Goal: Task Accomplishment & Management: Manage account settings

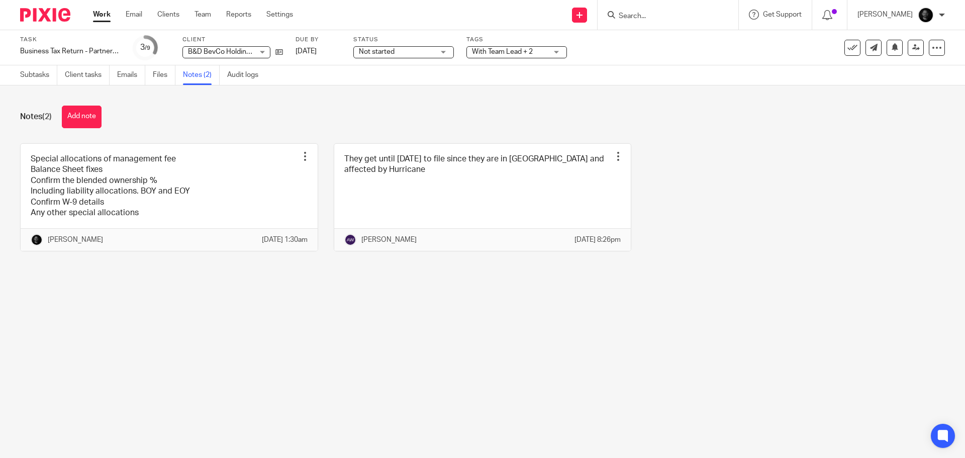
click at [829, 180] on div "Special allocations of management fee Balance Sheet fixes Confirm the blended o…" at bounding box center [475, 205] width 940 height 124
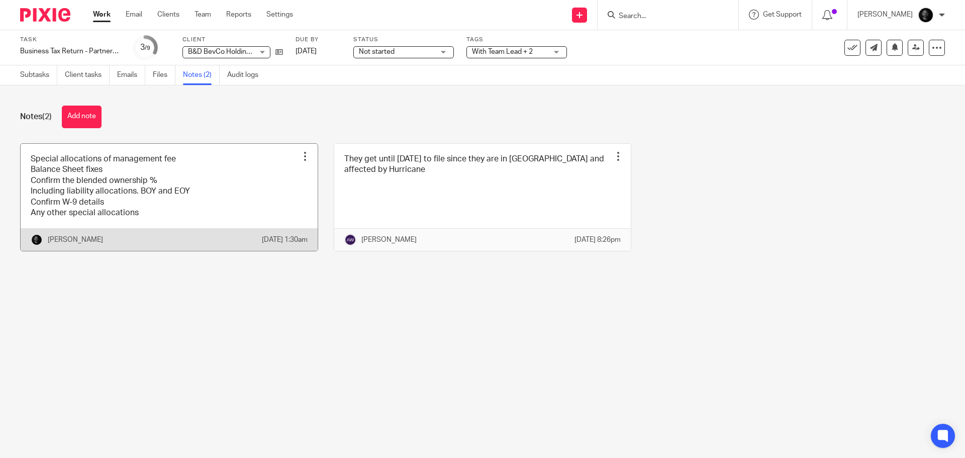
click at [166, 202] on link at bounding box center [169, 198] width 297 height 108
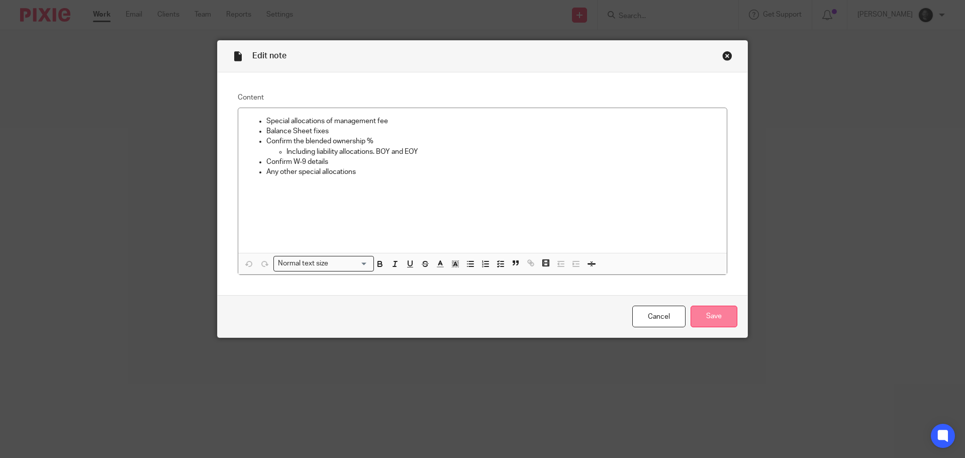
click at [706, 315] on input "Save" at bounding box center [713, 316] width 47 height 22
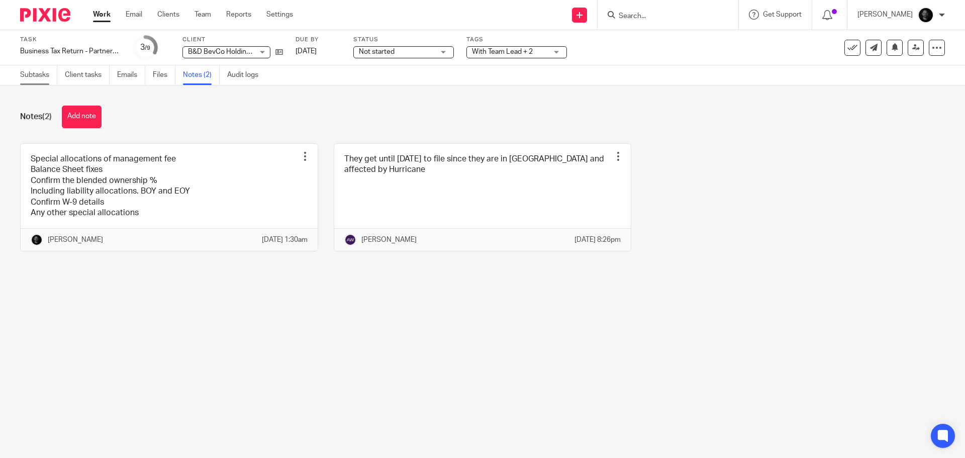
click at [35, 73] on link "Subtasks" at bounding box center [38, 75] width 37 height 20
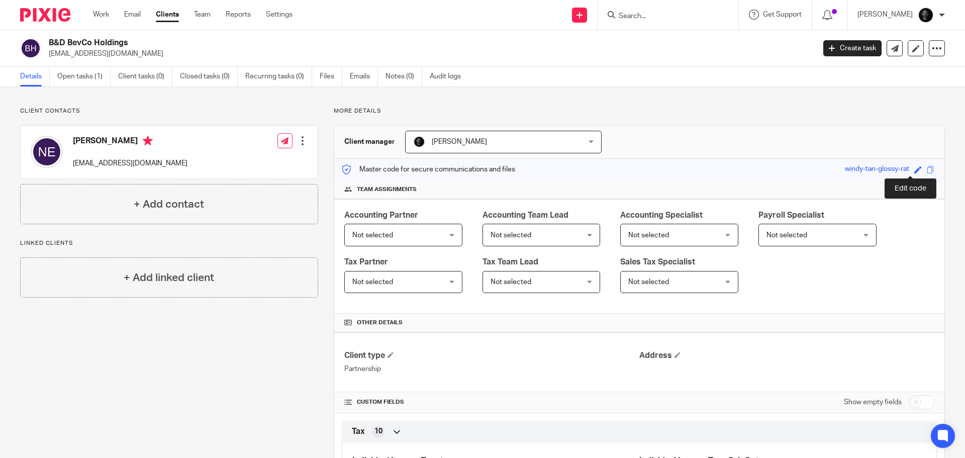
click at [914, 168] on span at bounding box center [918, 170] width 8 height 8
type input "546028203"
click at [892, 169] on link "Save" at bounding box center [900, 169] width 16 height 10
type input "546028203"
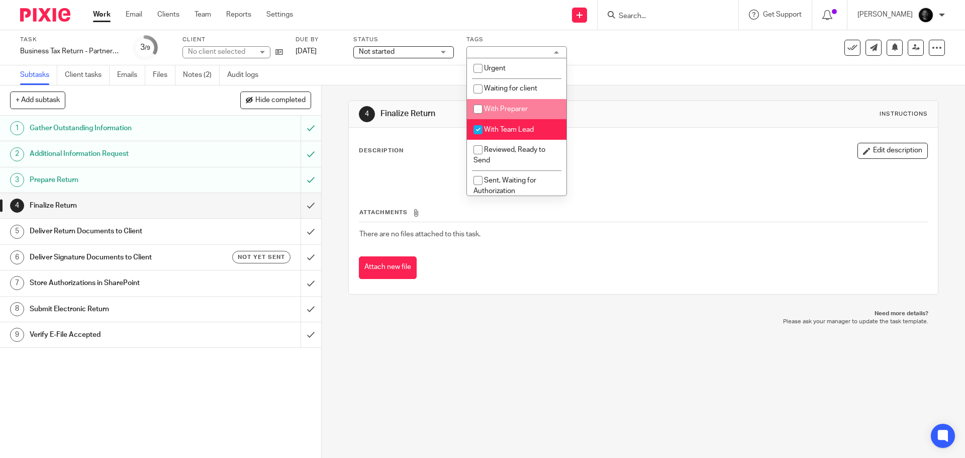
click at [497, 133] on span "With Team Lead" at bounding box center [509, 129] width 50 height 7
checkbox input "false"
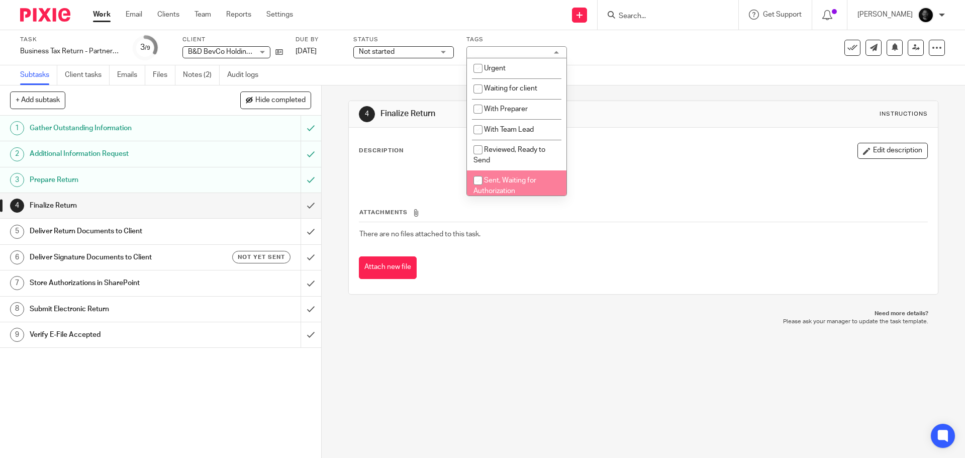
drag, startPoint x: 500, startPoint y: 180, endPoint x: 509, endPoint y: 164, distance: 18.9
click at [500, 180] on span "Sent, Waiting for Authorization" at bounding box center [504, 186] width 63 height 18
checkbox input "true"
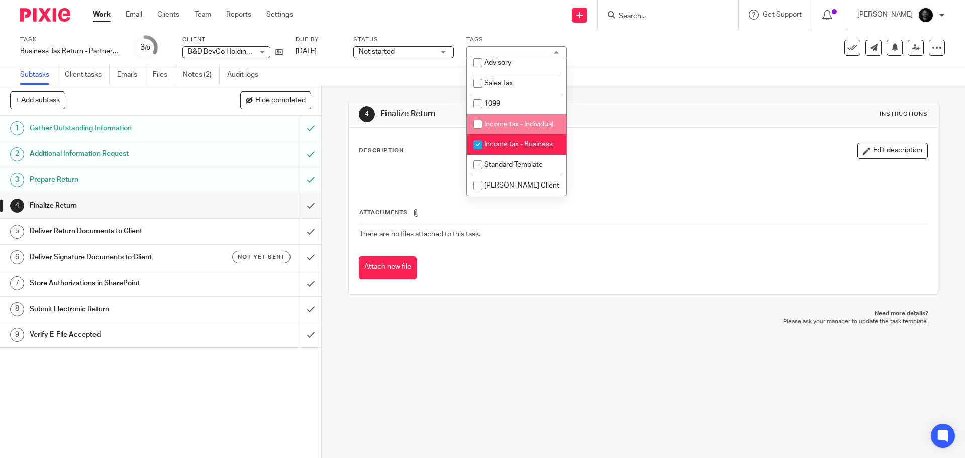
click at [637, 69] on div "Subtasks Client tasks Emails Files Notes (2) Audit logs" at bounding box center [482, 75] width 965 height 20
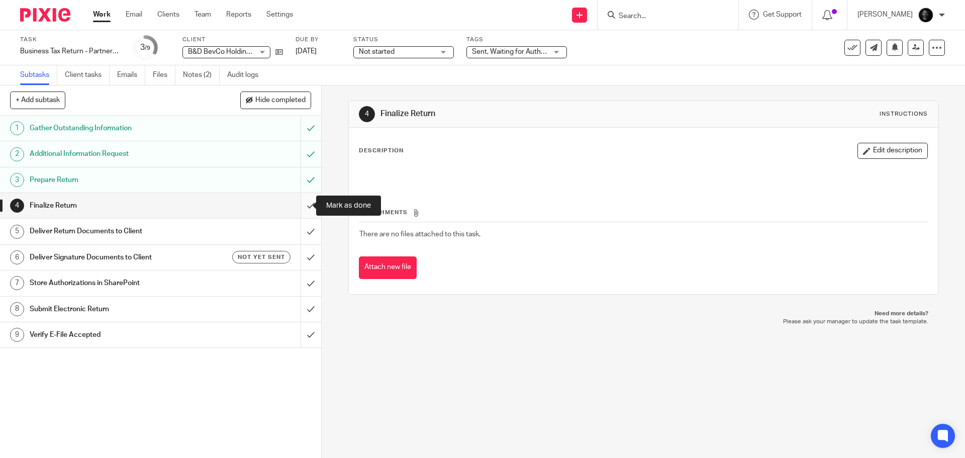
click at [301, 210] on input "submit" at bounding box center [160, 205] width 321 height 25
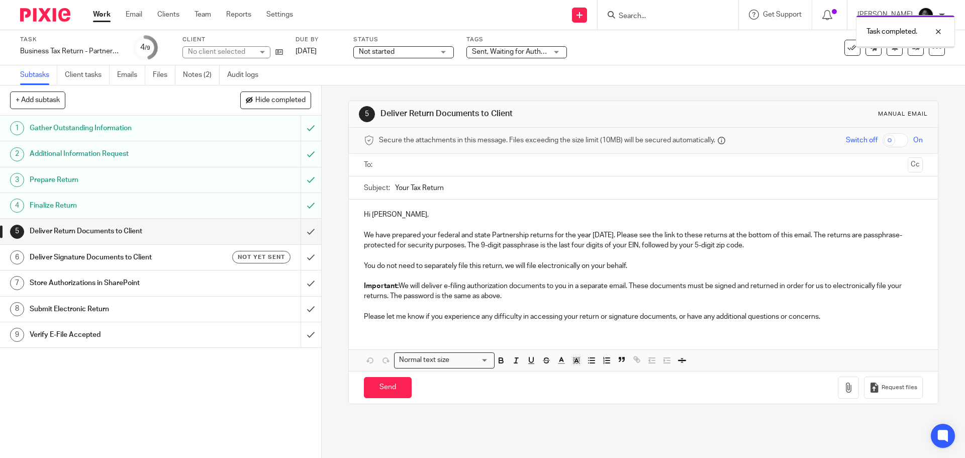
click at [455, 168] on input "text" at bounding box center [642, 165] width 520 height 12
click at [890, 139] on input "checkbox" at bounding box center [895, 140] width 26 height 14
checkbox input "true"
click at [907, 165] on button "Cc" at bounding box center [914, 165] width 15 height 15
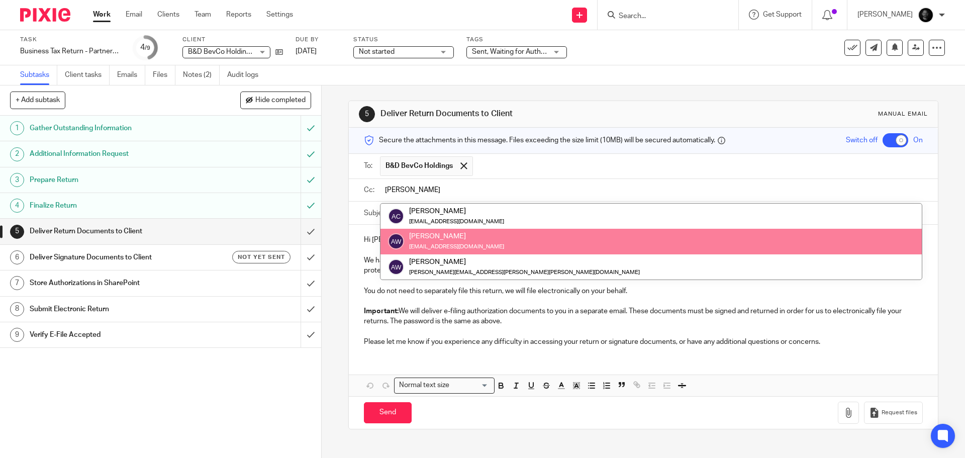
type input "alex"
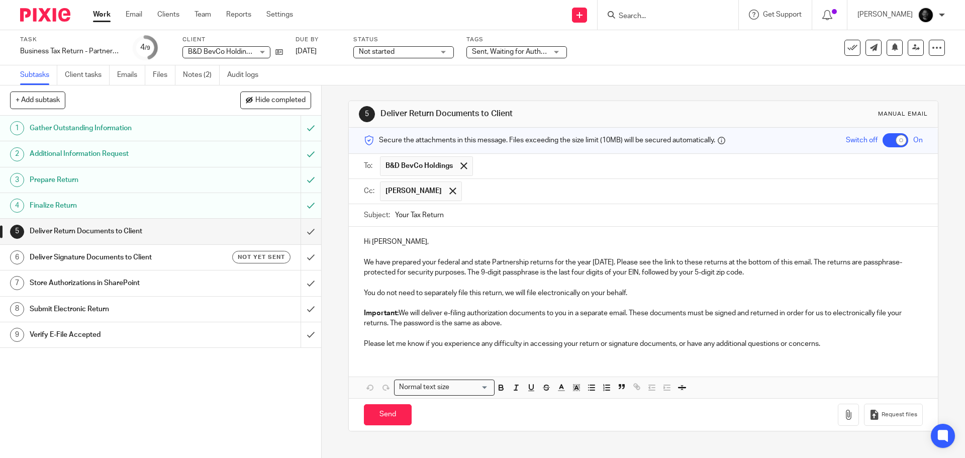
click at [449, 220] on input "Your Tax Return" at bounding box center [658, 215] width 527 height 23
type input "Your Tax Return - B&D BevCo Holdings LP"
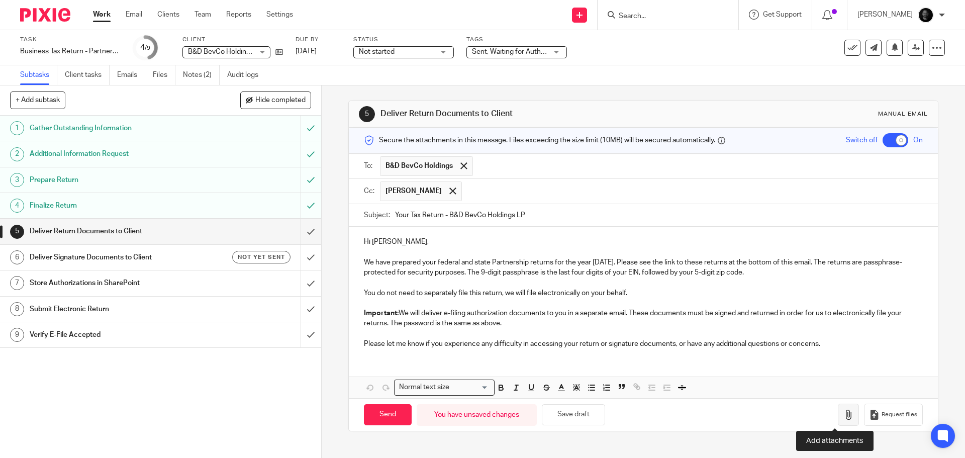
click at [843, 411] on icon "button" at bounding box center [848, 414] width 10 height 10
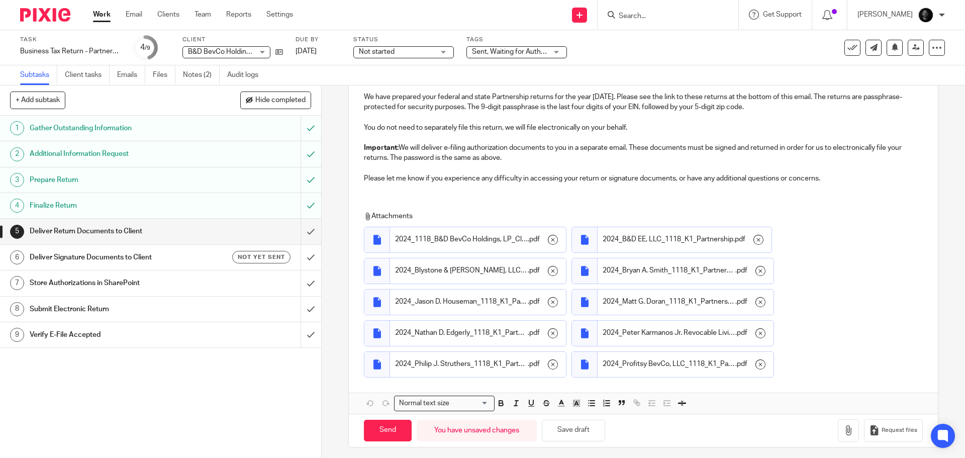
scroll to position [171, 0]
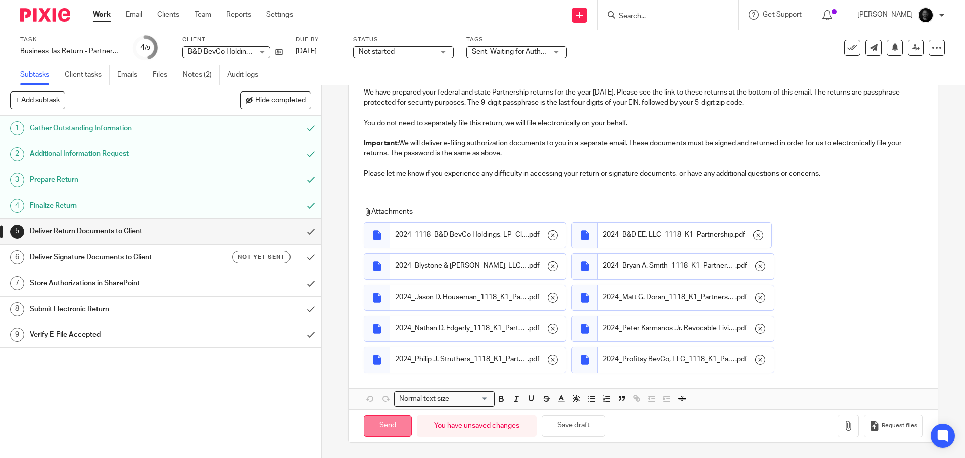
click at [381, 428] on input "Send" at bounding box center [388, 426] width 48 height 22
checkbox input "false"
type input "Sent"
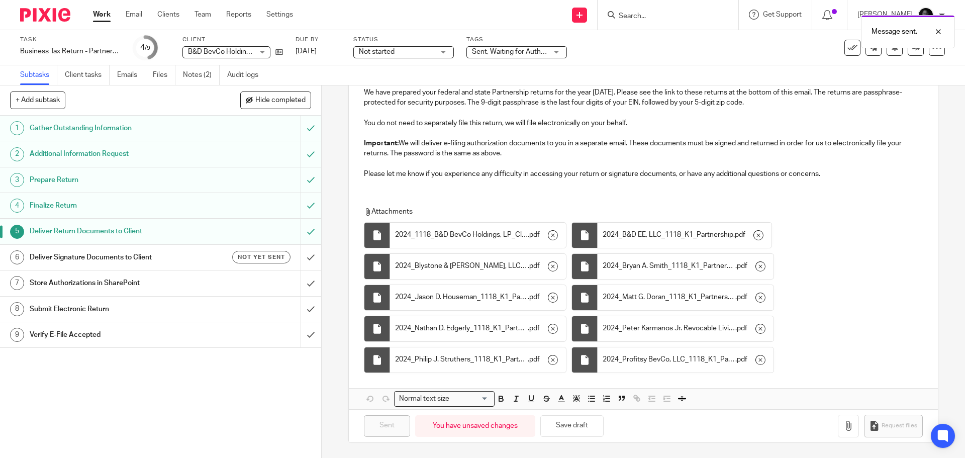
click at [131, 256] on h1 "Deliver Signature Documents to Client" at bounding box center [117, 257] width 174 height 15
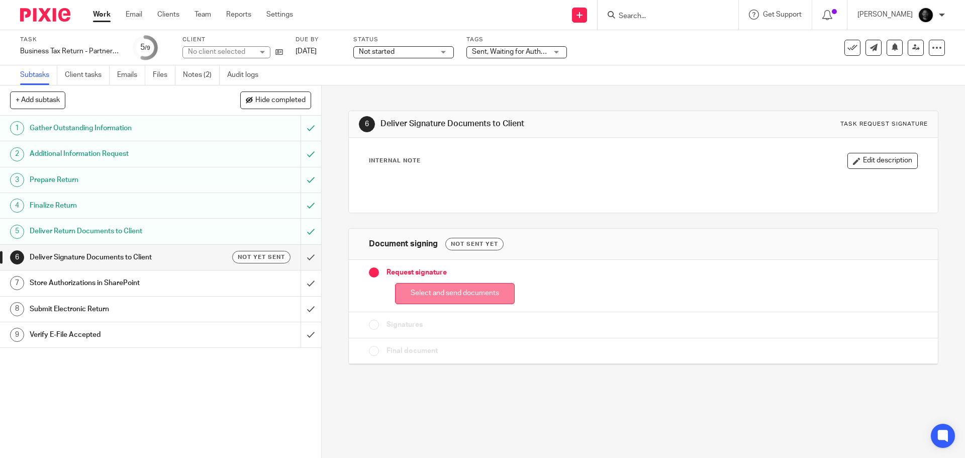
click at [446, 295] on button "Select and send documents" at bounding box center [455, 294] width 120 height 22
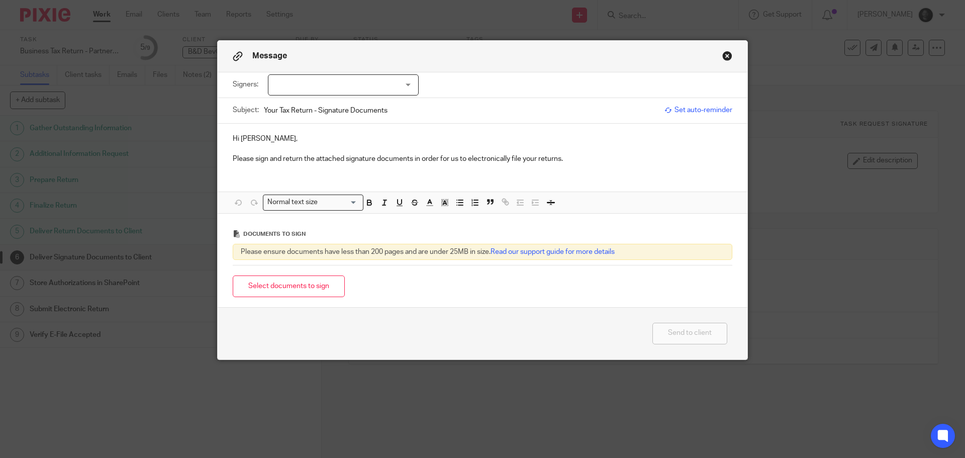
click at [413, 107] on input "Your Tax Return - Signature Documents" at bounding box center [461, 110] width 395 height 23
type input "Your Tax Return - Signature Documents - B&D BevCo Holdings"
click at [347, 89] on div at bounding box center [343, 84] width 151 height 21
click at [332, 104] on li "Nate Edgerly" at bounding box center [340, 105] width 150 height 21
checkbox input "true"
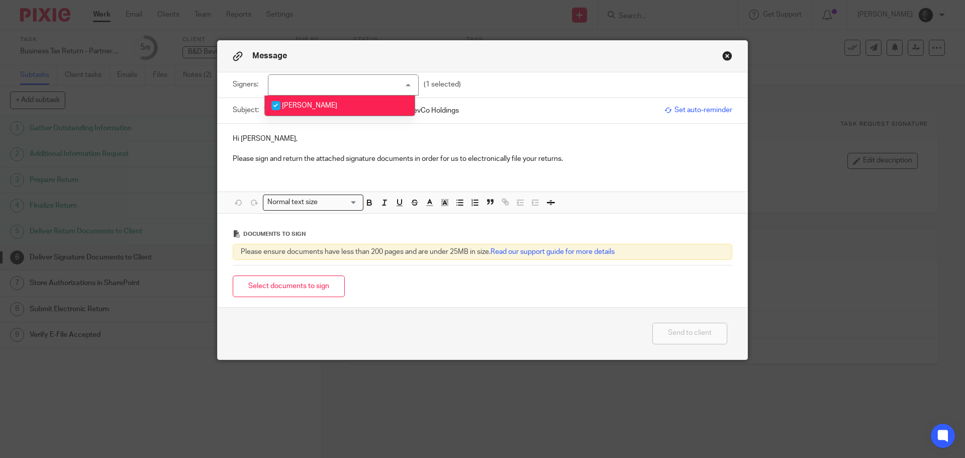
click at [288, 145] on p at bounding box center [482, 149] width 499 height 10
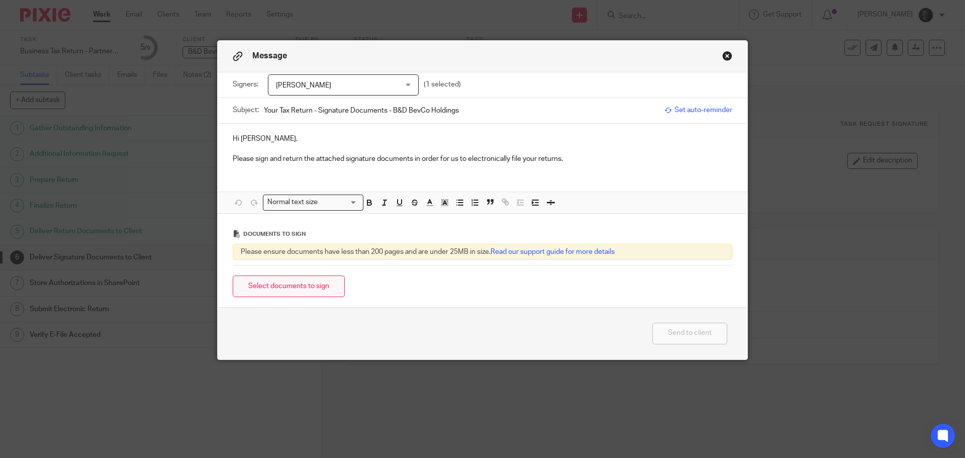
click at [291, 278] on button "Select documents to sign" at bounding box center [289, 286] width 112 height 22
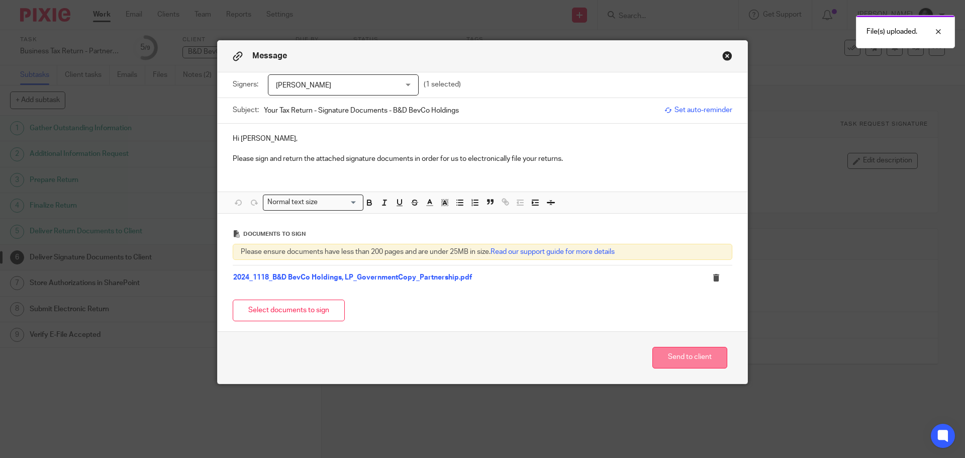
click at [682, 355] on button "Send to client" at bounding box center [689, 358] width 75 height 22
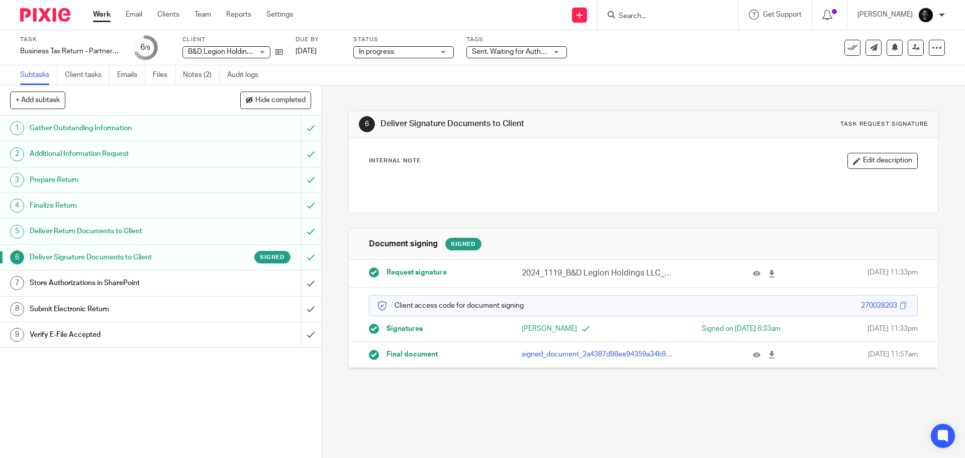
click at [530, 55] on span "Sent, Waiting for Authorization + 2" at bounding box center [525, 51] width 107 height 7
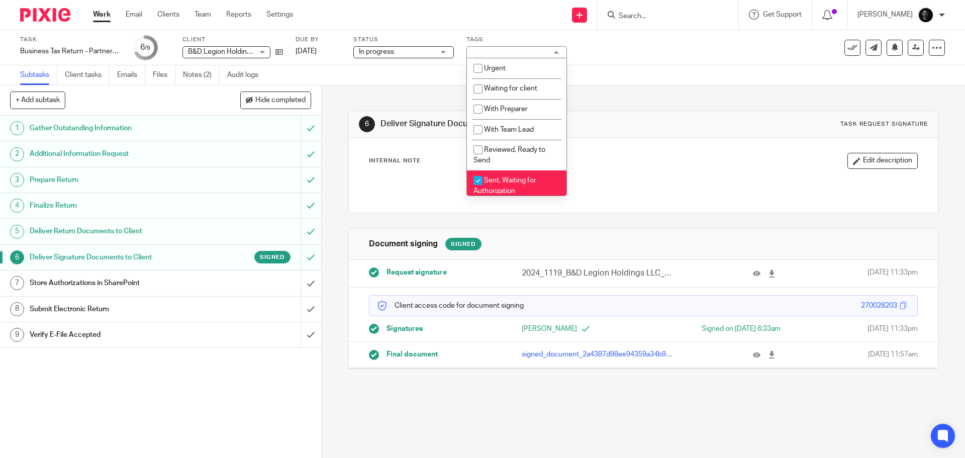
click at [508, 176] on li "Sent, Waiting for Authorization" at bounding box center [516, 185] width 99 height 31
checkbox input "false"
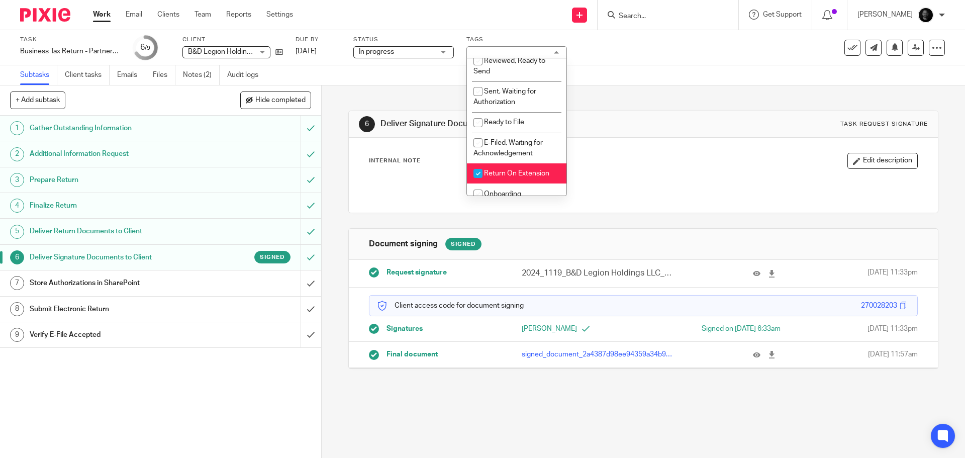
scroll to position [100, 0]
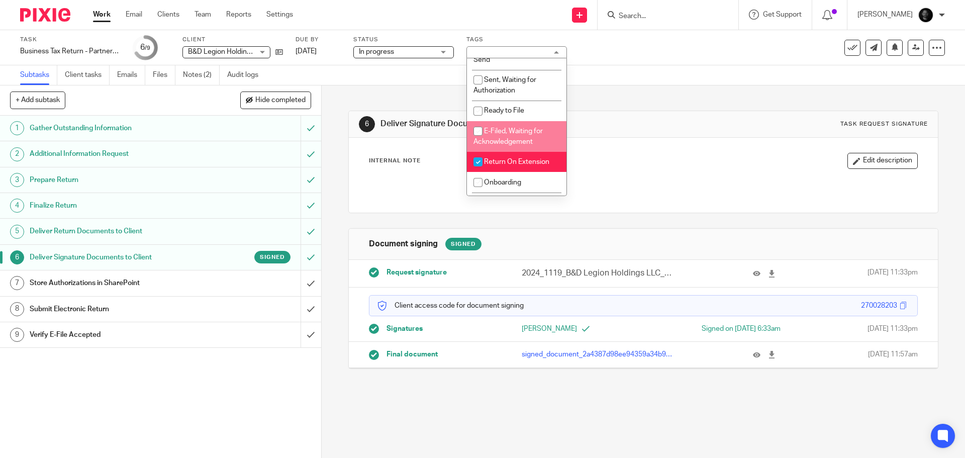
click at [513, 136] on li "E-Filed, Waiting for Acknowledgement" at bounding box center [516, 136] width 99 height 31
checkbox input "true"
drag, startPoint x: 661, startPoint y: 107, endPoint x: 664, endPoint y: 89, distance: 17.9
click at [661, 106] on div "6 Deliver Signature Documents to Client Task request signature Internal Note Ed…" at bounding box center [642, 231] width 589 height 293
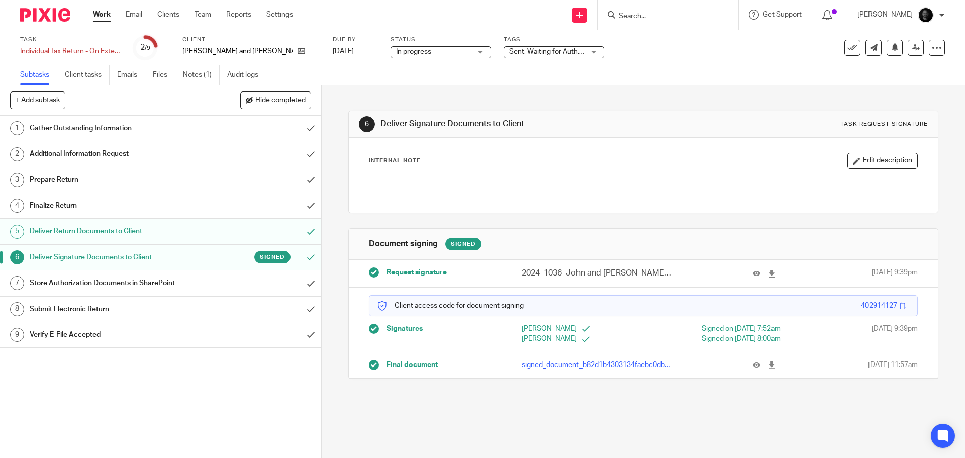
click at [545, 55] on span "Sent, Waiting for Authorization + 2" at bounding box center [562, 51] width 107 height 7
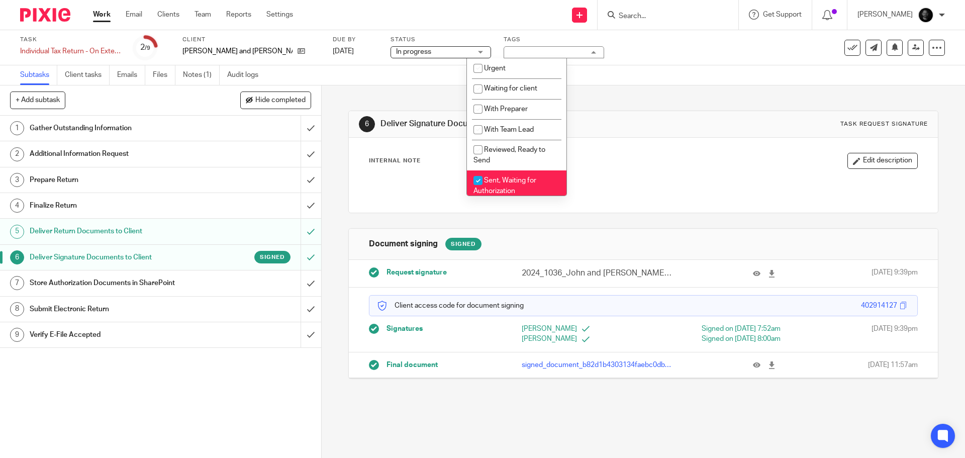
click at [505, 183] on span "Sent, Waiting for Authorization" at bounding box center [504, 186] width 63 height 18
checkbox input "false"
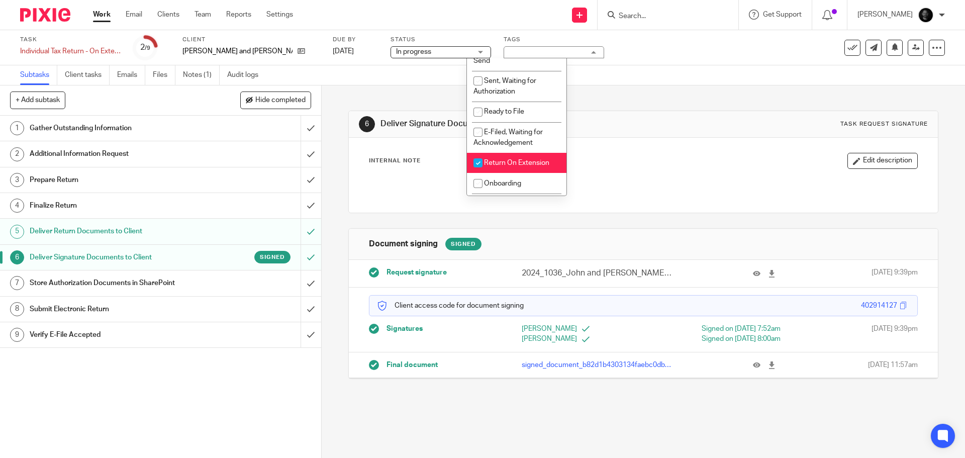
scroll to position [100, 0]
click at [506, 135] on li "E-Filed, Waiting for Acknowledgement" at bounding box center [516, 136] width 99 height 31
checkbox input "true"
drag, startPoint x: 667, startPoint y: 111, endPoint x: 685, endPoint y: 60, distance: 53.4
click at [667, 110] on div "6 Deliver Signature Documents to Client Task request signature Internal Note Ed…" at bounding box center [642, 236] width 589 height 303
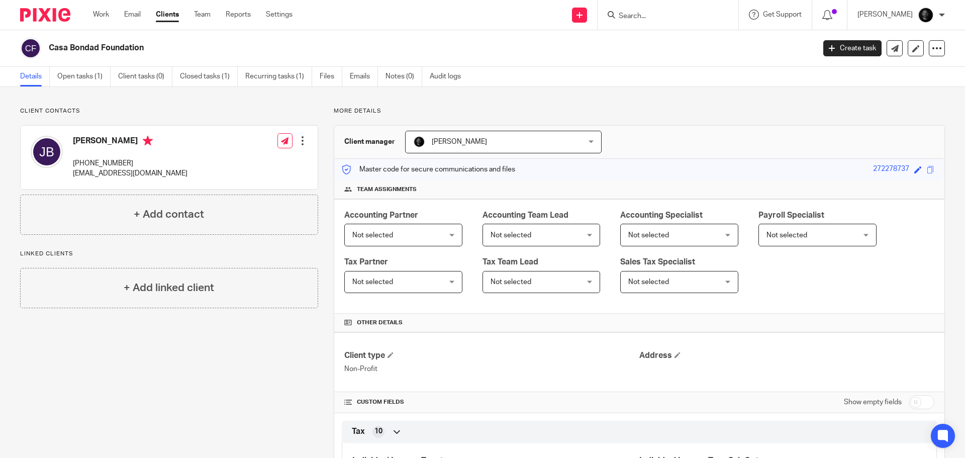
click at [664, 14] on input "Search" at bounding box center [662, 16] width 90 height 9
type input "Bevco"
click at [681, 48] on link at bounding box center [700, 43] width 170 height 23
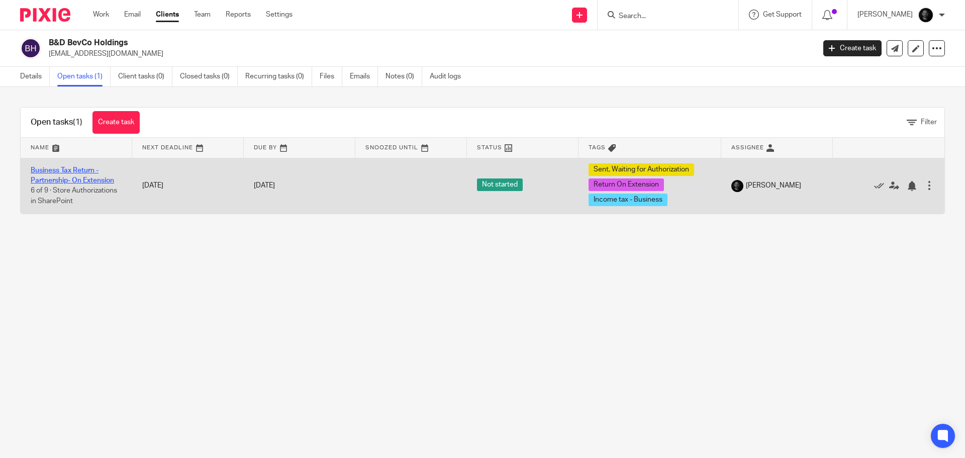
click at [94, 173] on link "Business Tax Return - Partnership- On Extension" at bounding box center [72, 175] width 83 height 17
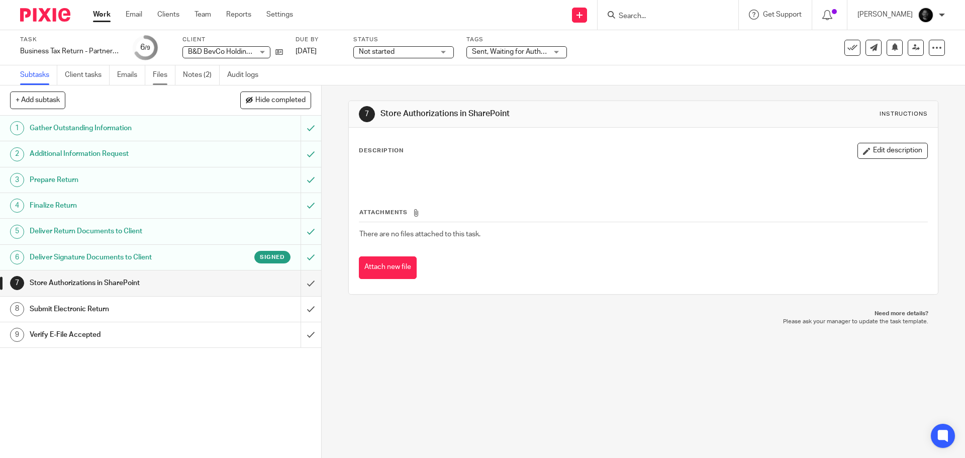
click at [157, 75] on link "Files" at bounding box center [164, 75] width 23 height 20
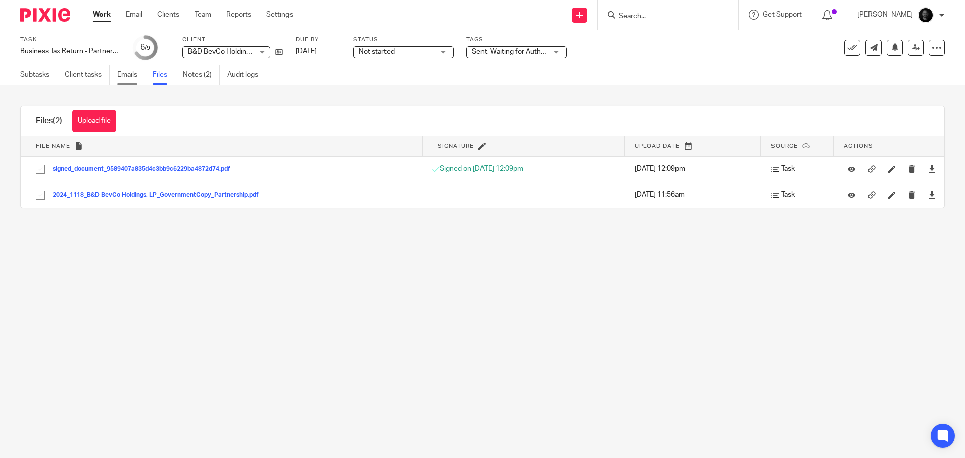
click at [134, 75] on link "Emails" at bounding box center [131, 75] width 28 height 20
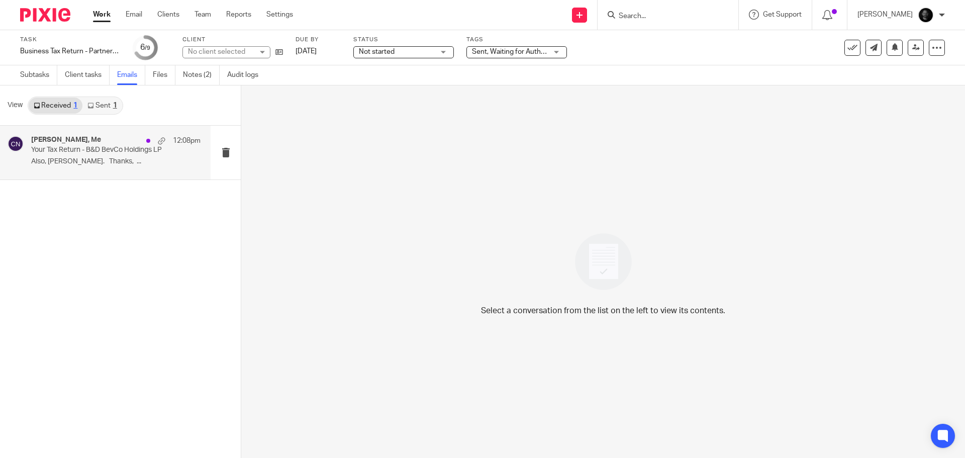
click at [92, 156] on div "Nate Edgerly, Me 12:08pm Your Tax Return - B&D BevCo Holdings LP Also, Johnson.…" at bounding box center [115, 153] width 169 height 34
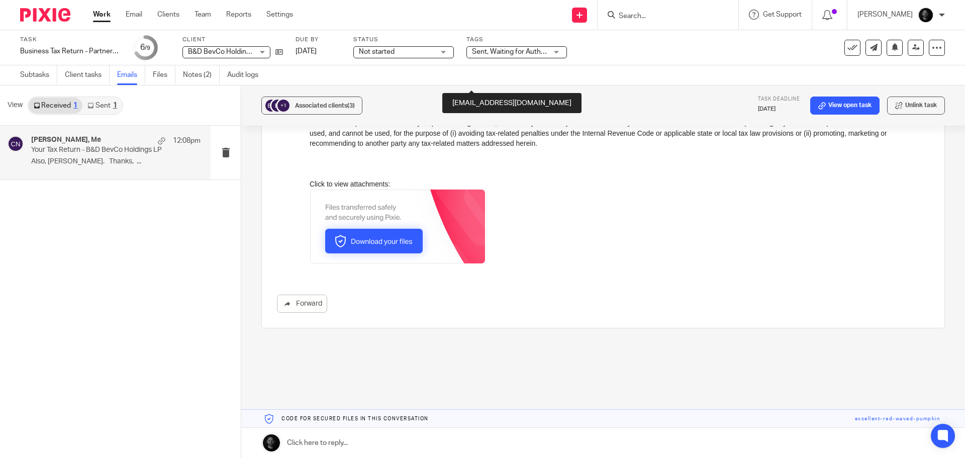
scroll to position [482, 0]
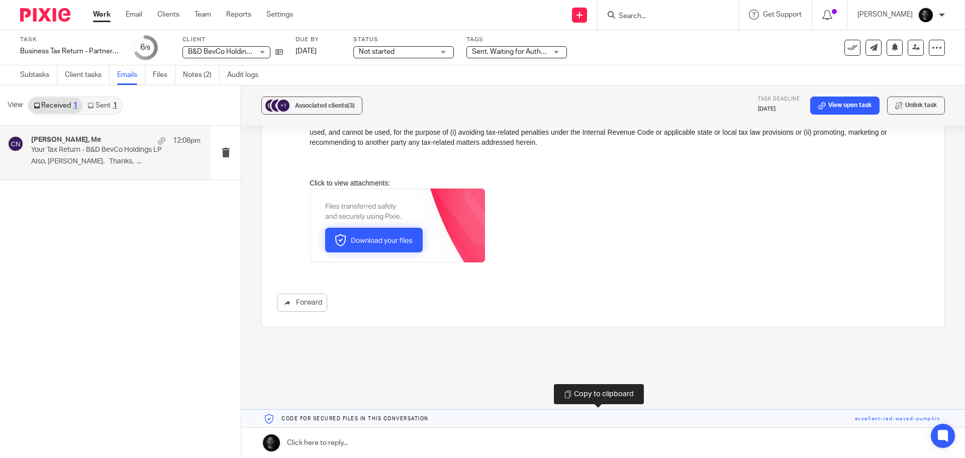
click at [872, 419] on link at bounding box center [602, 418] width 723 height 18
click at [376, 232] on img at bounding box center [397, 226] width 175 height 74
click at [666, 16] on input "Search" at bounding box center [662, 16] width 90 height 9
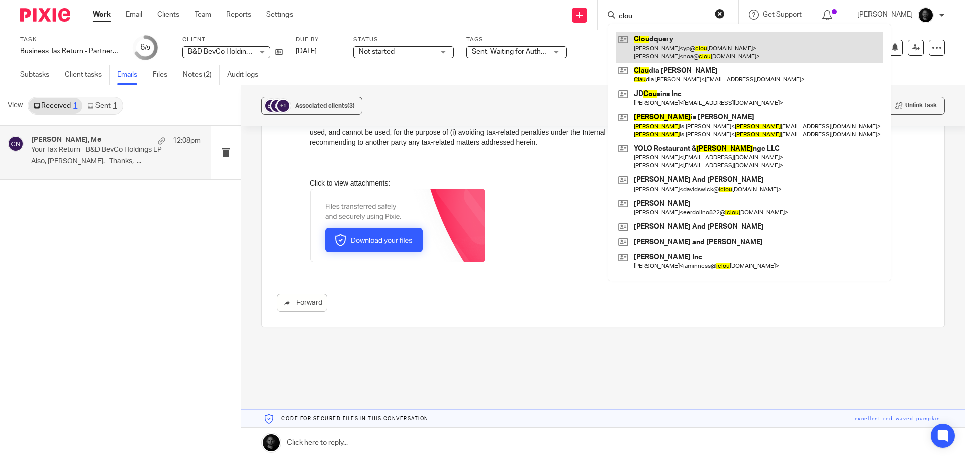
type input "clou"
click at [669, 48] on link at bounding box center [748, 47] width 267 height 31
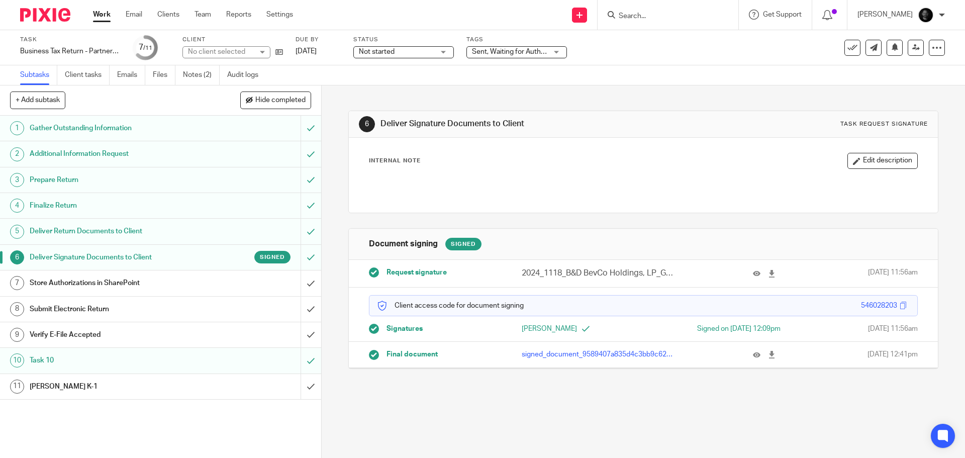
click at [532, 53] on span "Sent, Waiting for Authorization + 2" at bounding box center [525, 51] width 107 height 7
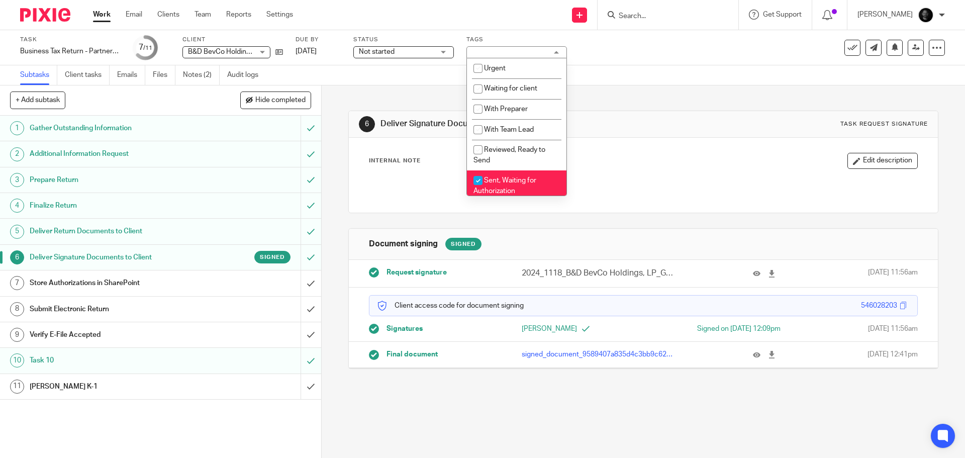
click at [488, 180] on span "Sent, Waiting for Authorization" at bounding box center [504, 186] width 63 height 18
checkbox input "false"
click at [503, 177] on li "E-Filed, Waiting for Acknowledgement" at bounding box center [516, 186] width 99 height 31
checkbox input "true"
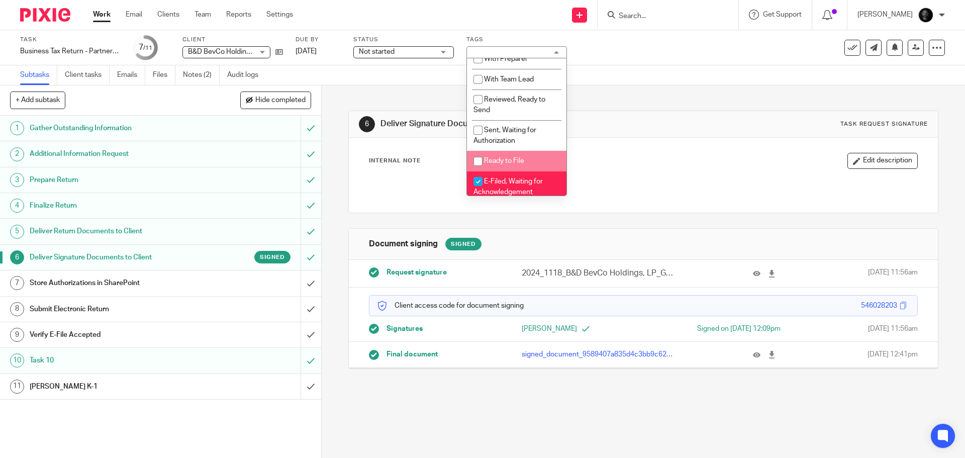
click at [690, 141] on div "Internal Note Edit description" at bounding box center [643, 175] width 588 height 75
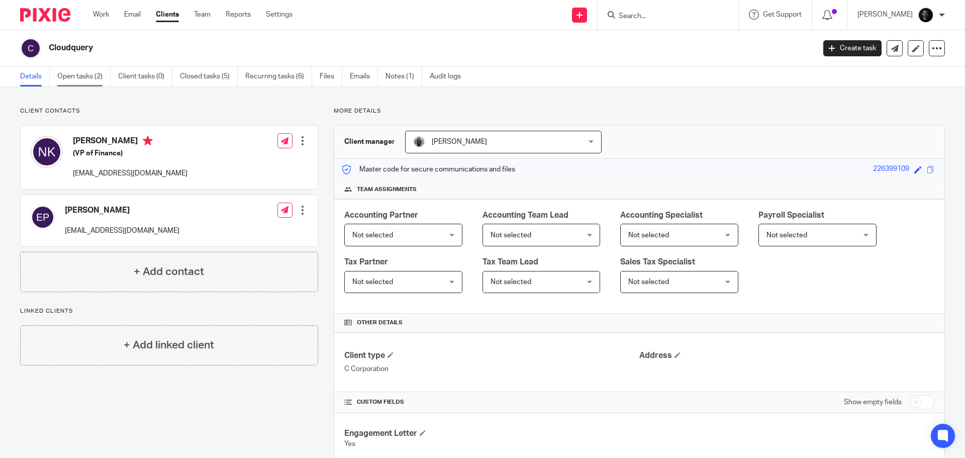
click at [77, 83] on link "Open tasks (2)" at bounding box center [83, 77] width 53 height 20
